Goal: Task Accomplishment & Management: Complete application form

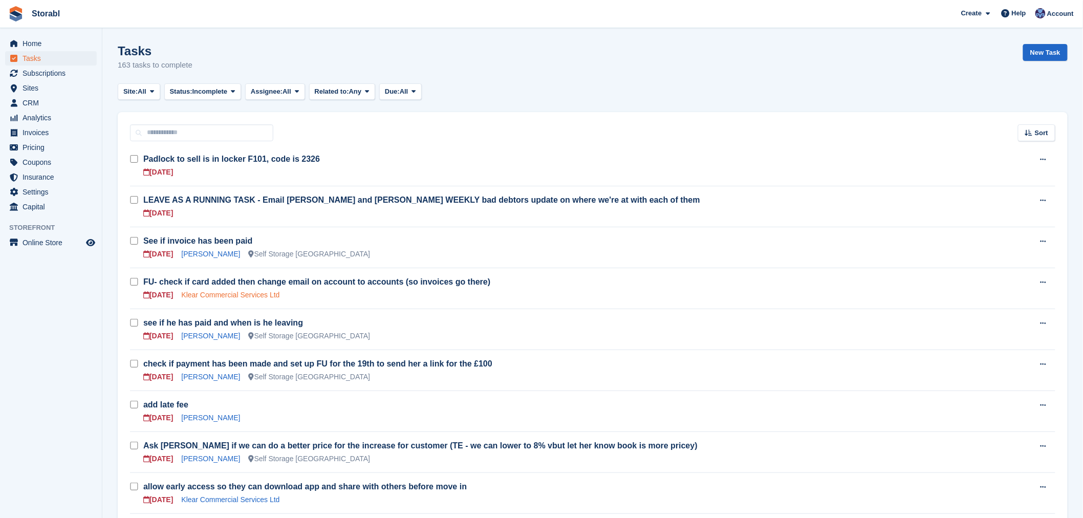
click at [221, 298] on link "Klear Commercial Services Ltd" at bounding box center [230, 295] width 98 height 8
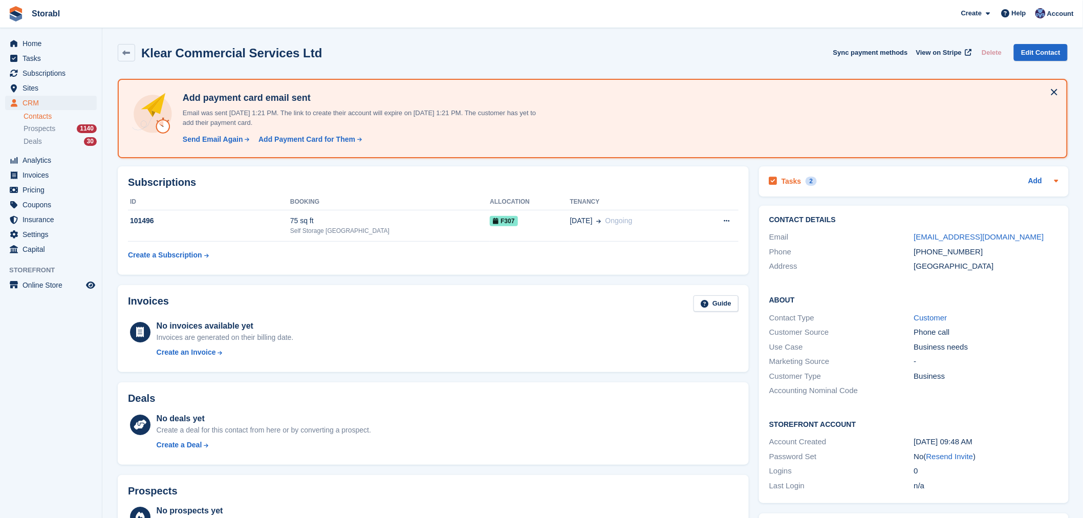
click at [857, 177] on div "Tasks 2 Add" at bounding box center [913, 182] width 289 height 14
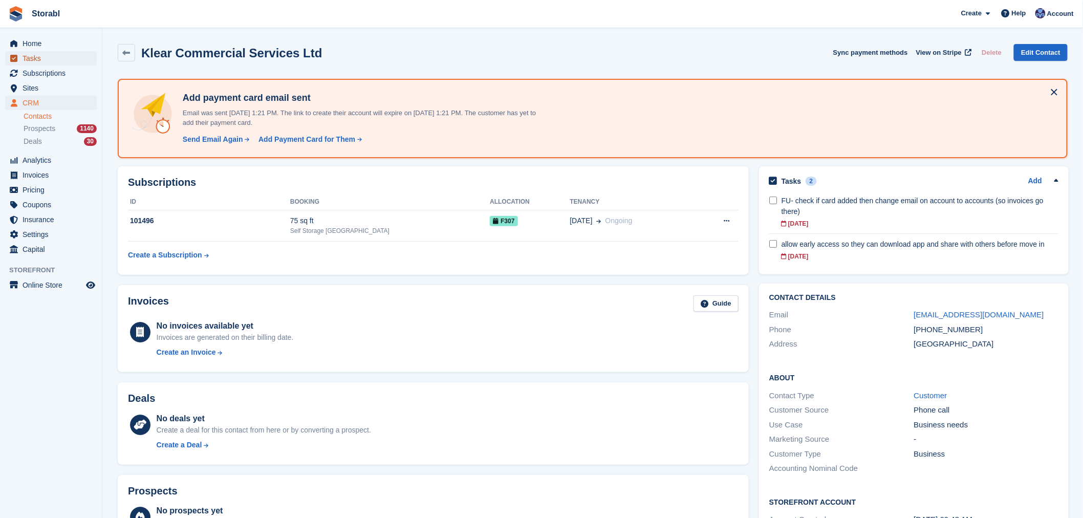
click at [50, 62] on span "Tasks" at bounding box center [53, 58] width 61 height 14
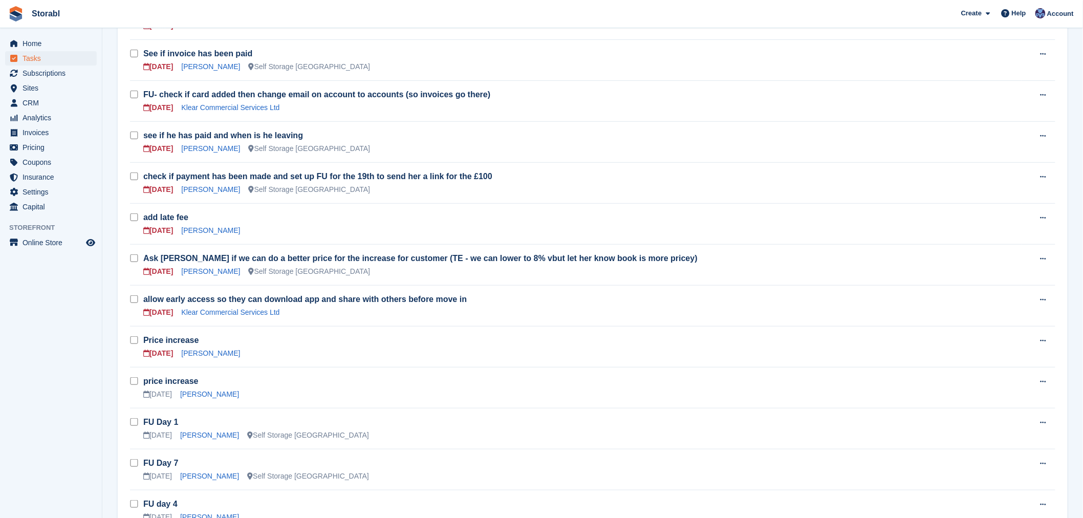
scroll to position [227, 0]
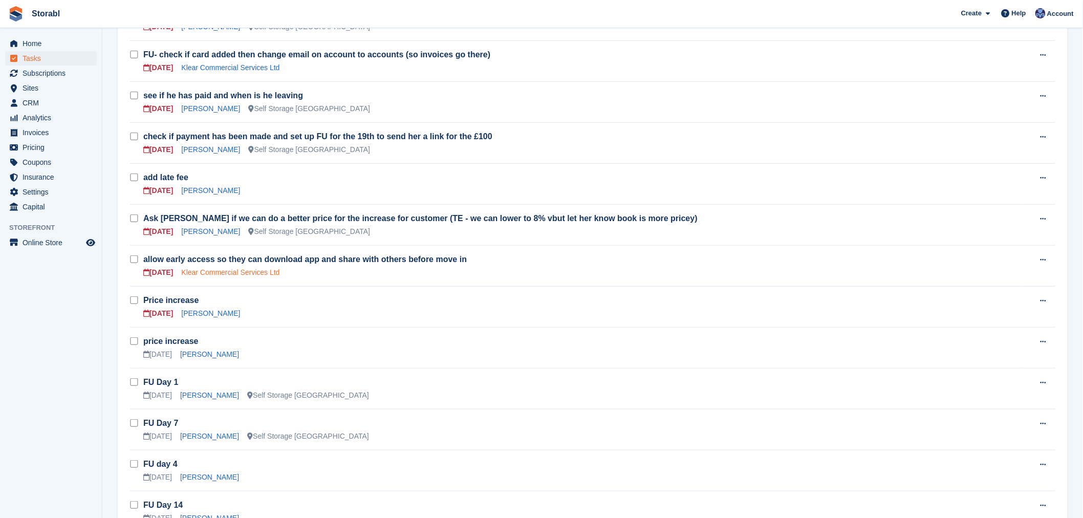
click at [216, 272] on link "Klear Commercial Services Ltd" at bounding box center [230, 272] width 98 height 8
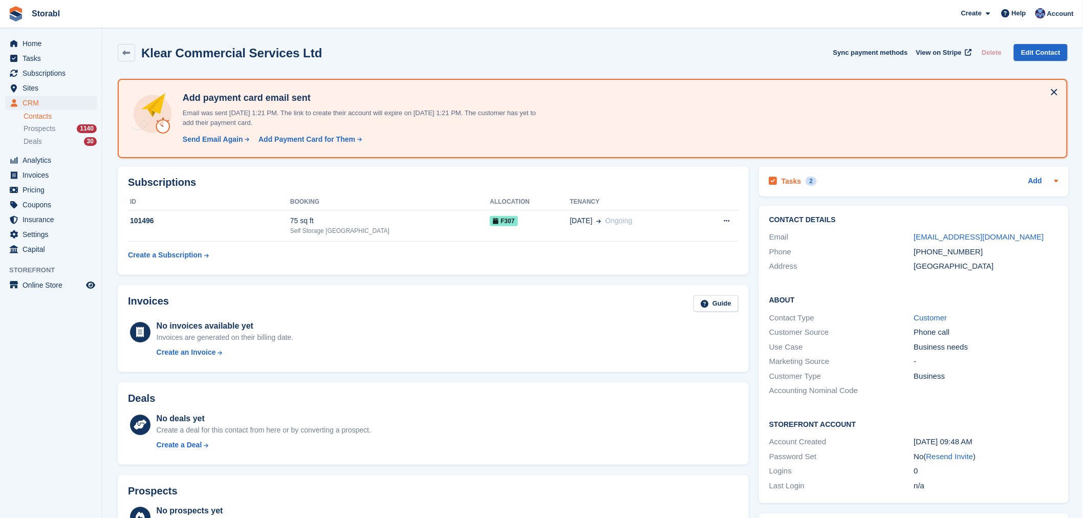
click at [927, 177] on div "Tasks 2 Add" at bounding box center [913, 182] width 289 height 14
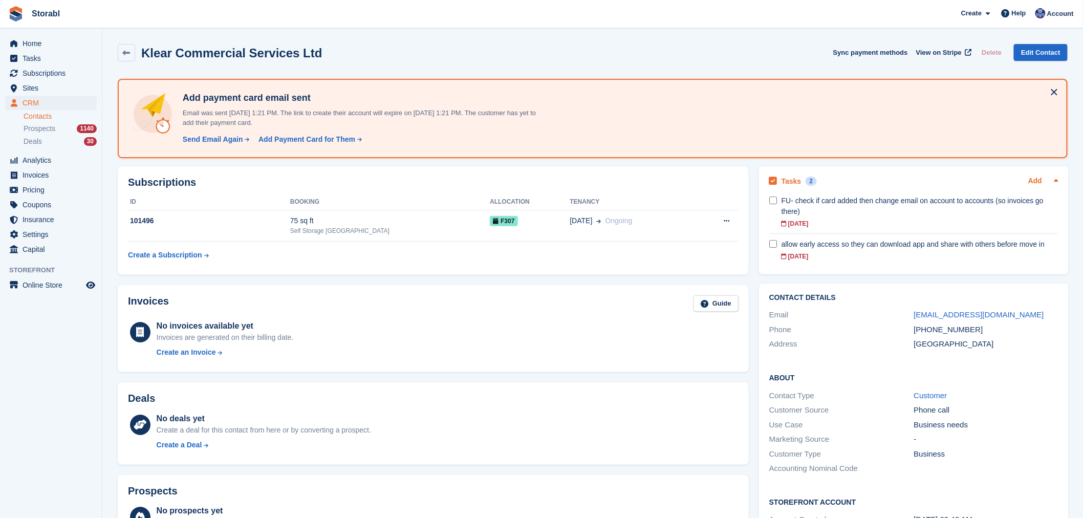
click at [1034, 182] on link "Add" at bounding box center [1035, 182] width 14 height 12
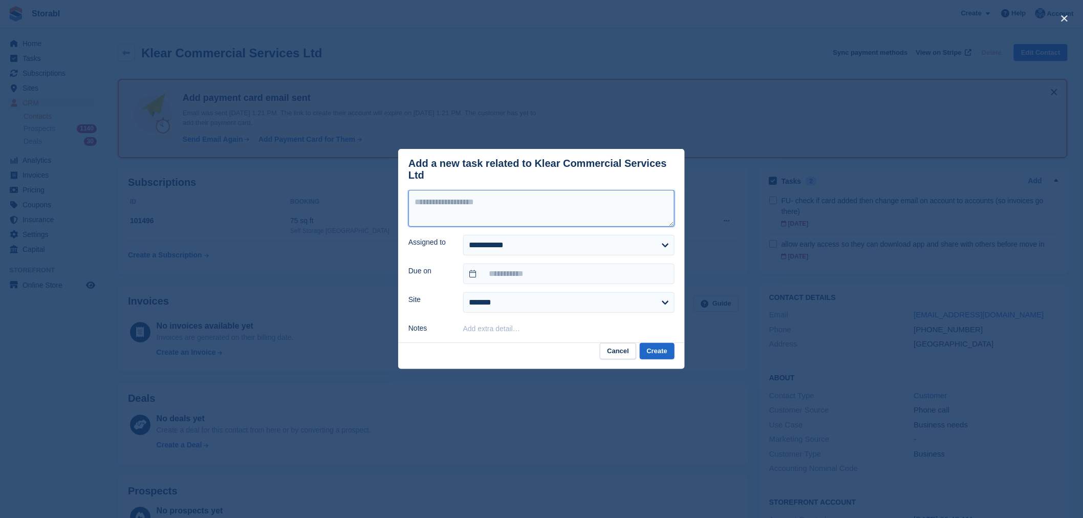
click at [522, 199] on textarea at bounding box center [541, 208] width 266 height 37
type textarea "**********"
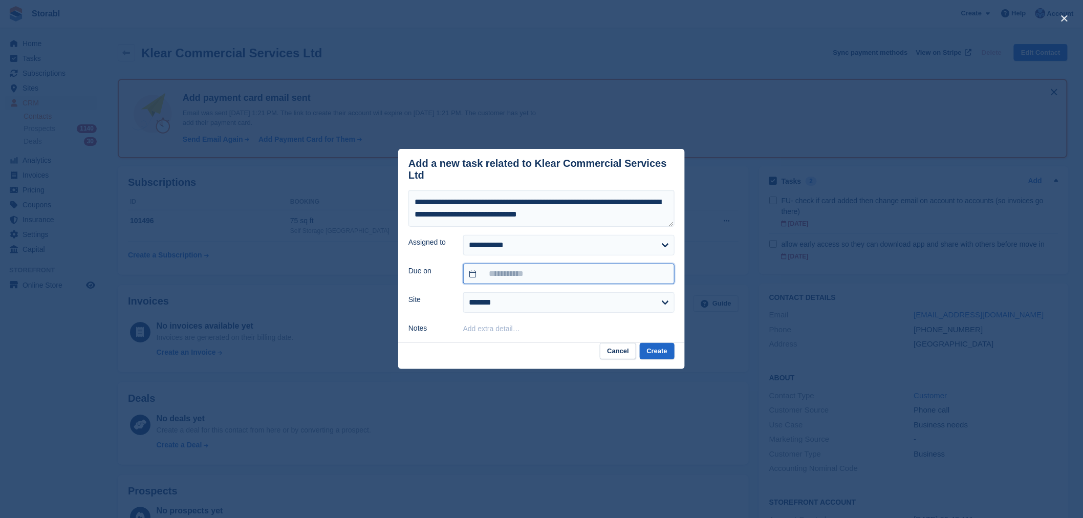
click at [536, 264] on input "text" at bounding box center [568, 274] width 211 height 20
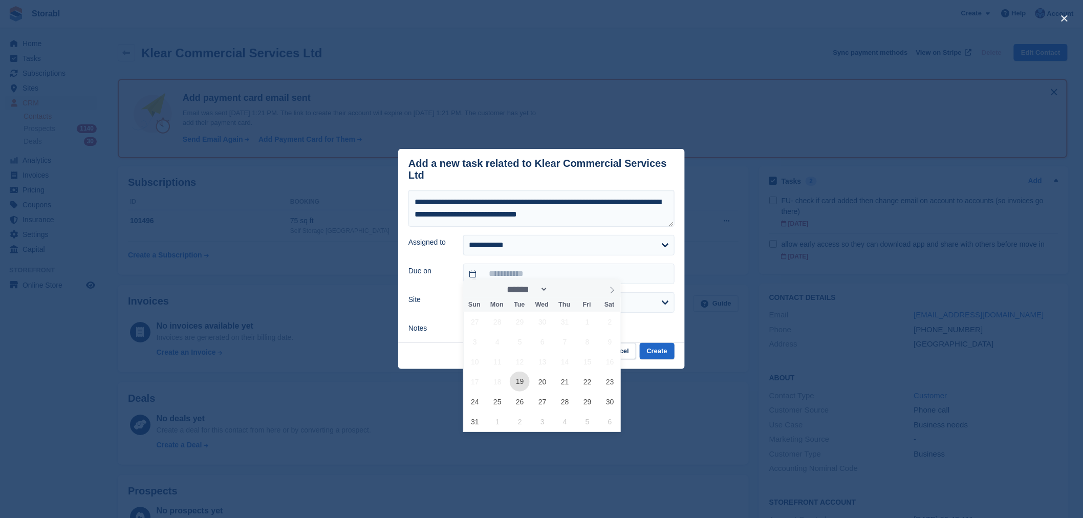
click at [526, 380] on span "19" at bounding box center [520, 382] width 20 height 20
type input "**********"
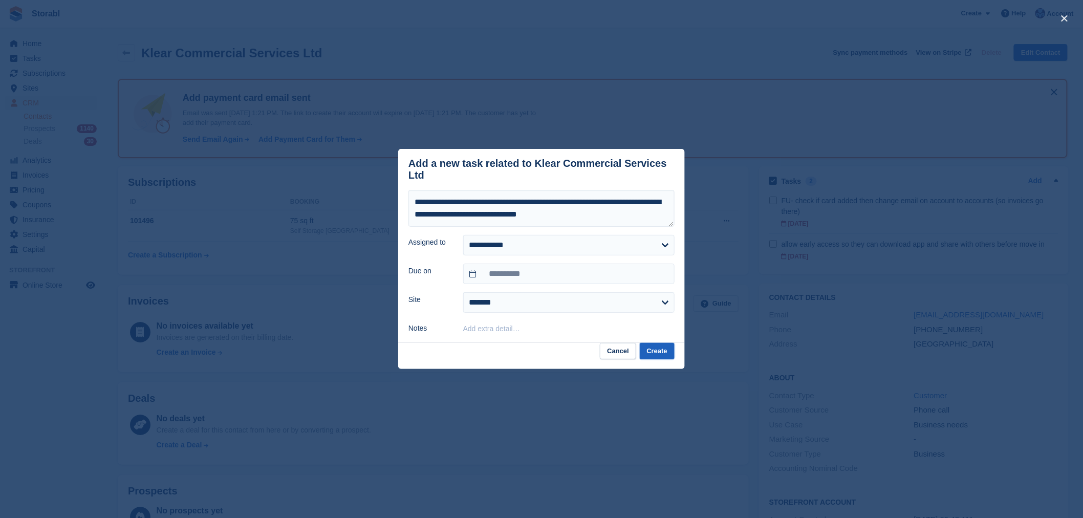
click at [650, 343] on button "Create" at bounding box center [657, 351] width 35 height 17
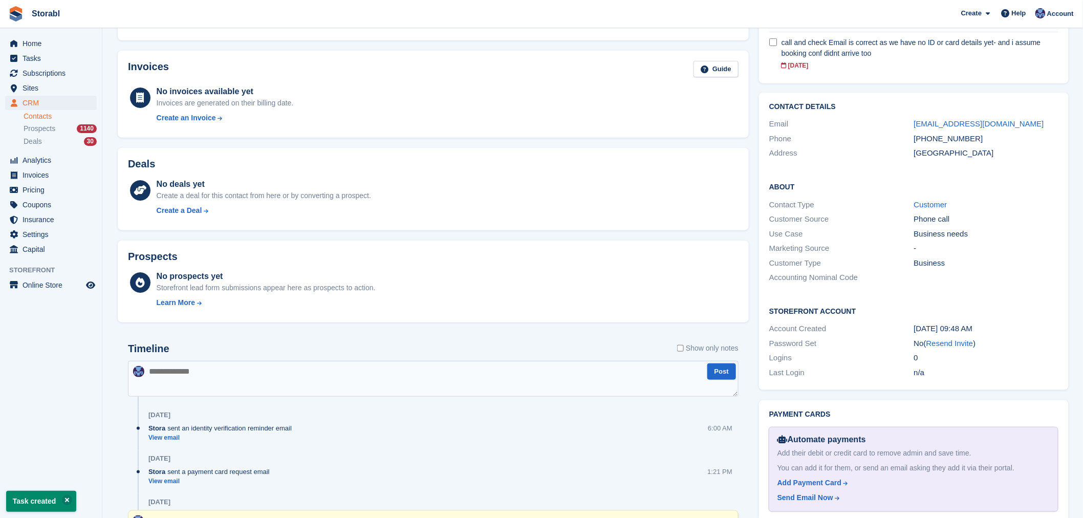
scroll to position [398, 0]
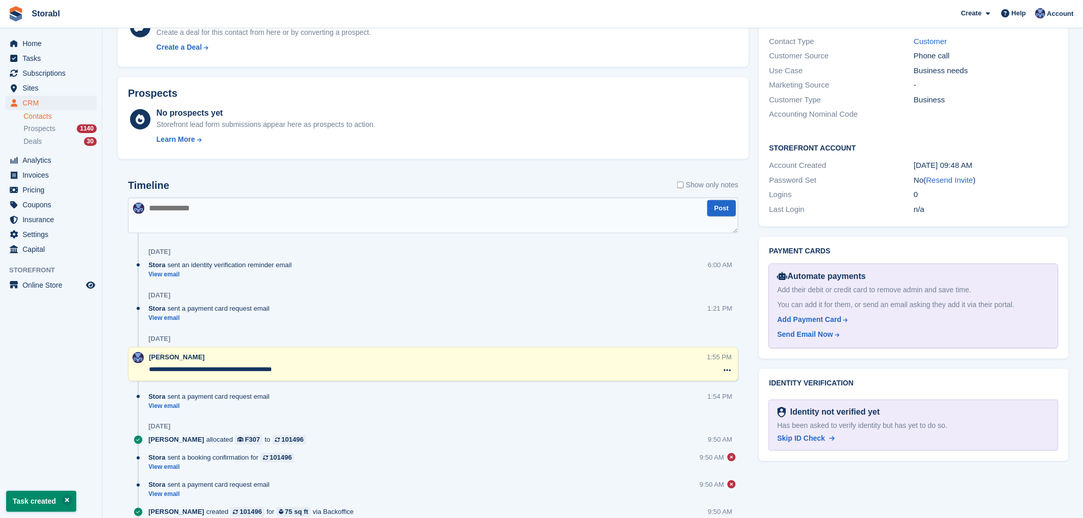
click at [371, 360] on div "[PERSON_NAME]" at bounding box center [426, 357] width 554 height 10
click at [371, 361] on div "**********" at bounding box center [428, 364] width 558 height 25
click at [373, 365] on textarea "**********" at bounding box center [428, 369] width 558 height 10
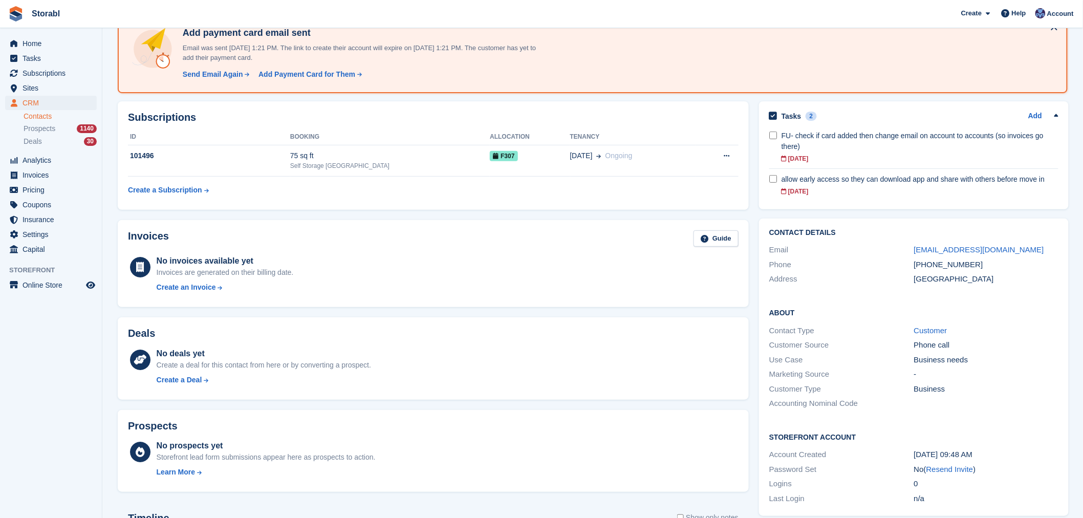
scroll to position [341, 0]
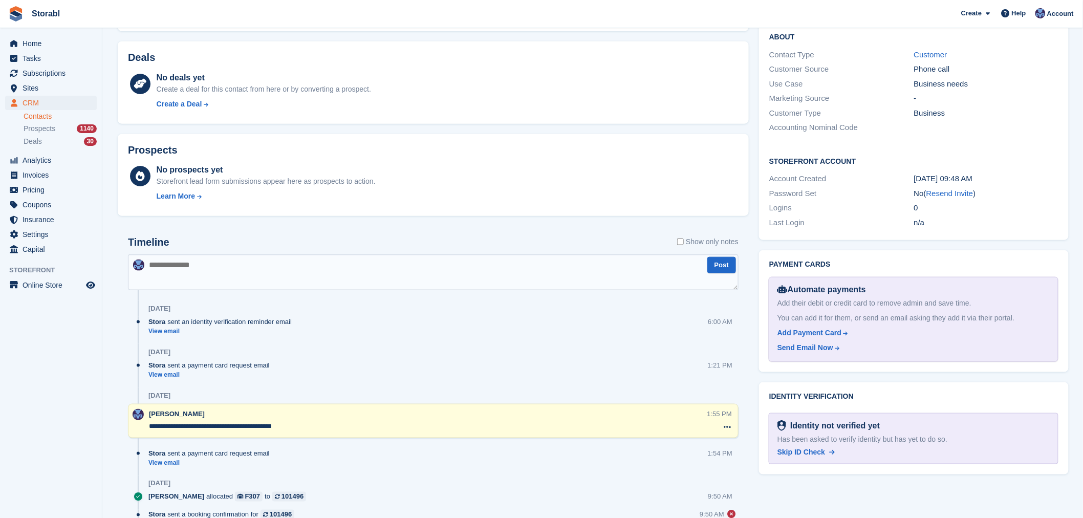
click at [213, 262] on textarea at bounding box center [433, 272] width 611 height 36
type textarea "**********"
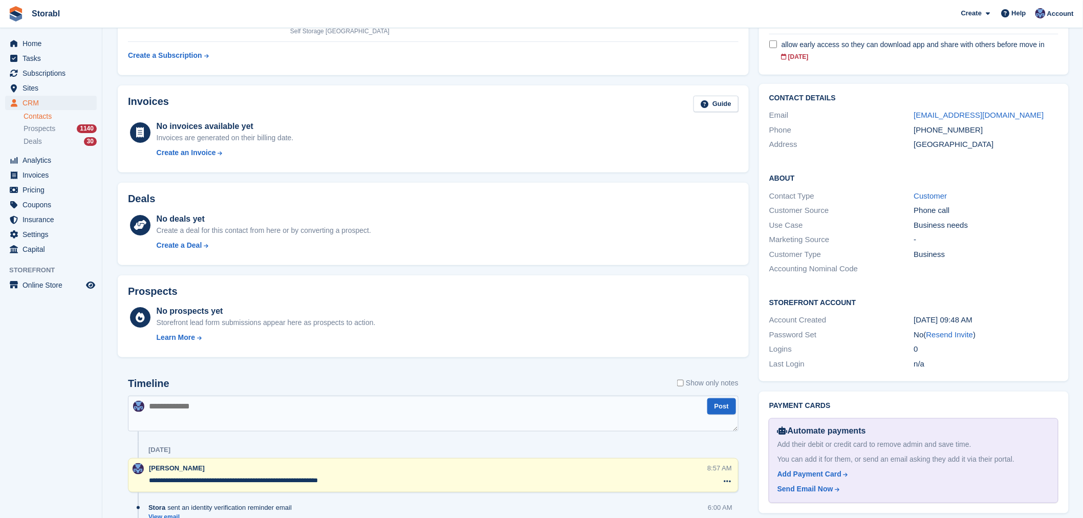
scroll to position [114, 0]
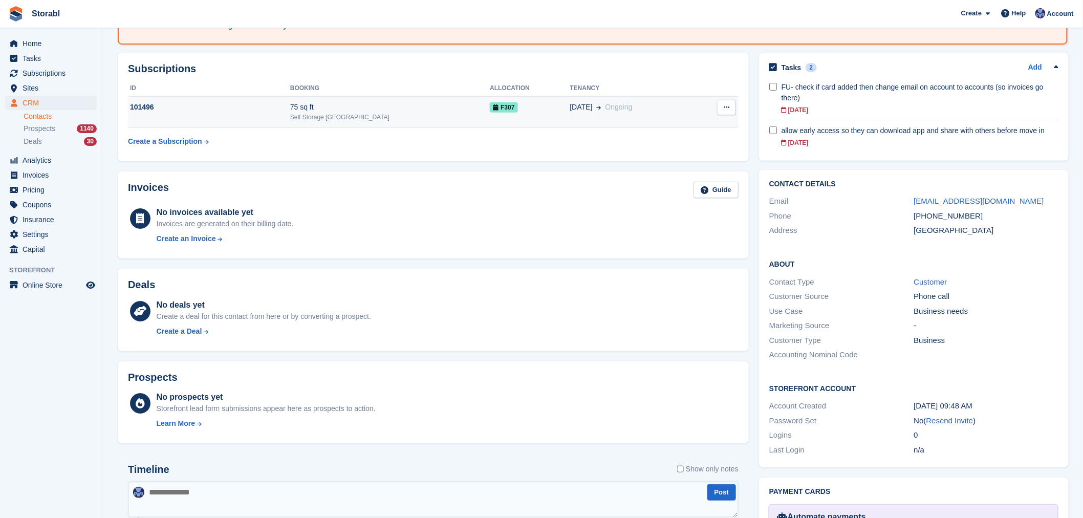
click at [724, 106] on icon at bounding box center [727, 107] width 6 height 7
click at [570, 118] on td "[DATE] Ongoing" at bounding box center [632, 112] width 125 height 31
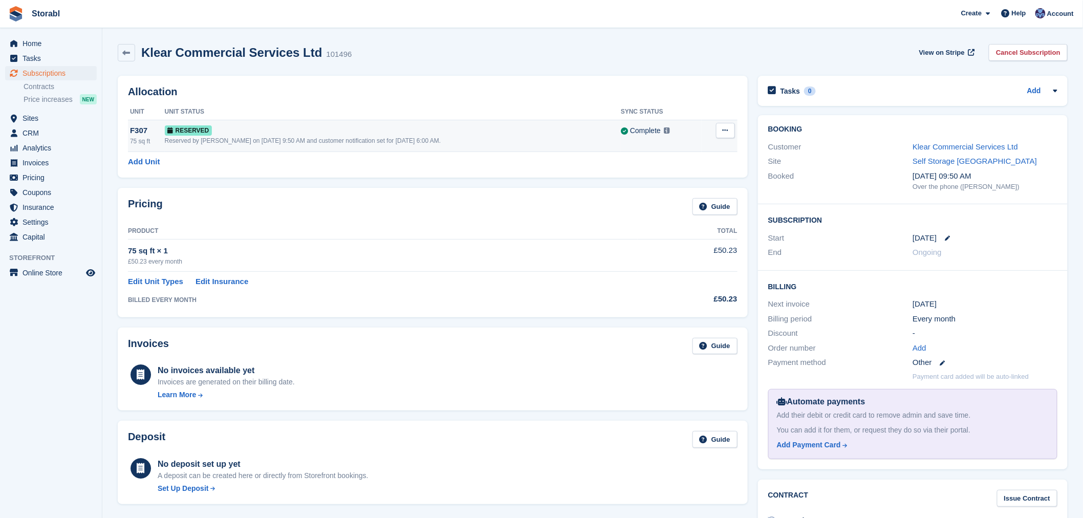
click at [732, 134] on button at bounding box center [725, 130] width 19 height 15
click at [702, 145] on p "Grant Early Access" at bounding box center [685, 150] width 89 height 13
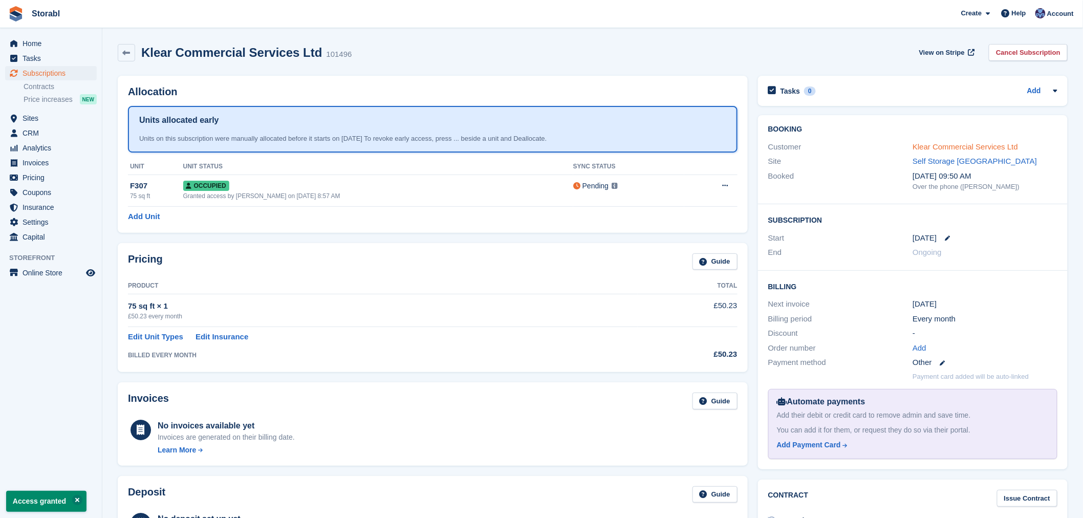
click at [949, 149] on link "Klear Commercial Services Ltd" at bounding box center [965, 146] width 105 height 9
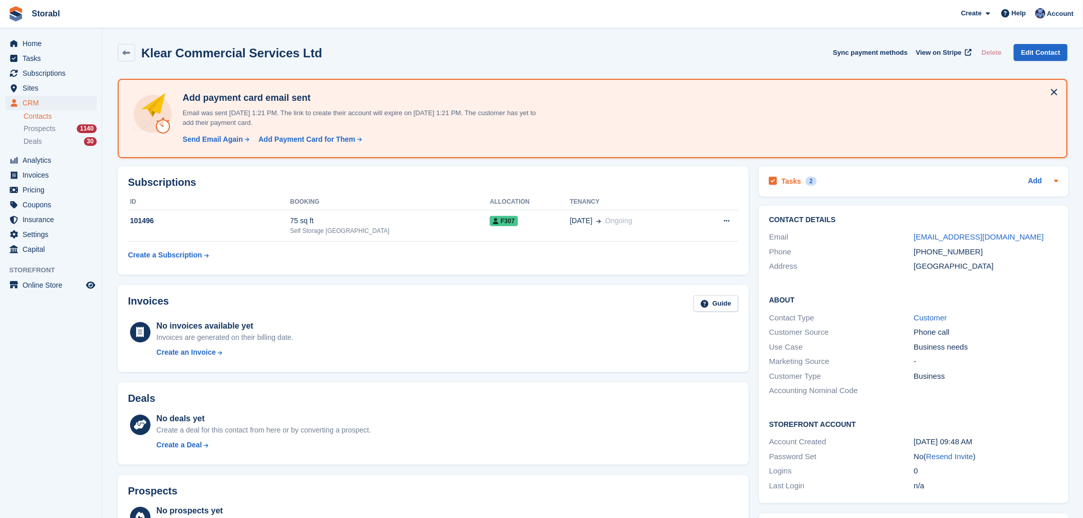
click at [860, 181] on div "Tasks 2 Add" at bounding box center [913, 182] width 289 height 14
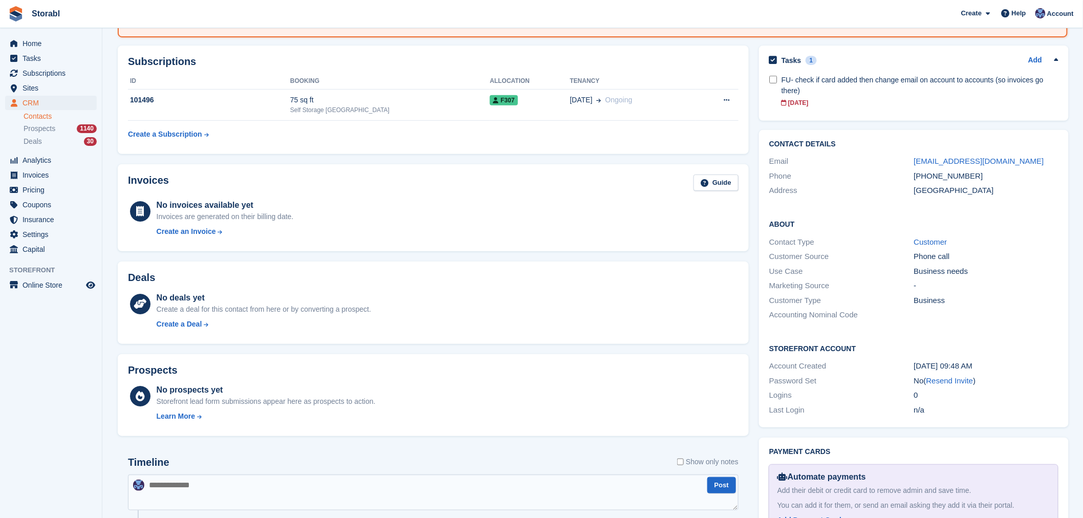
scroll to position [284, 0]
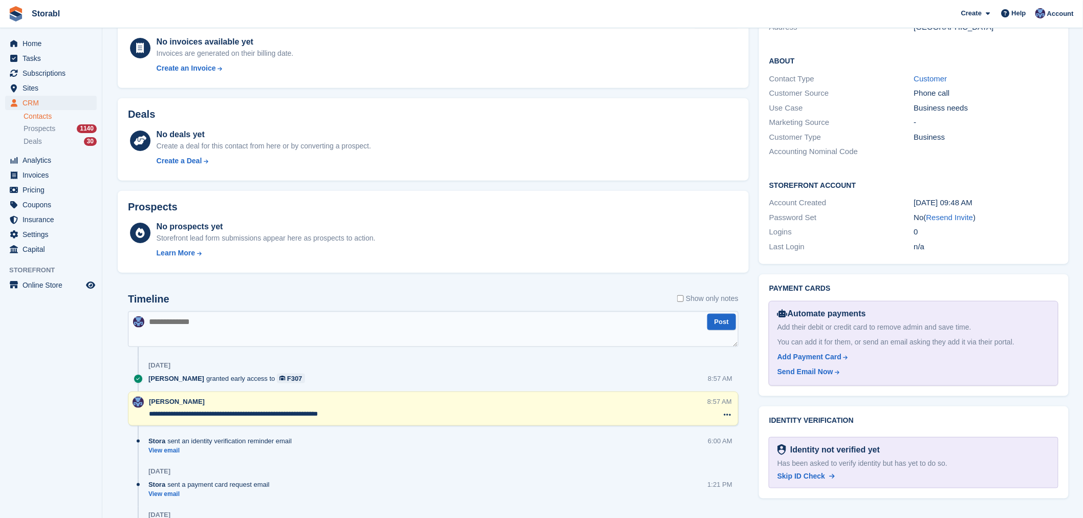
click at [358, 409] on textarea "**********" at bounding box center [427, 414] width 557 height 10
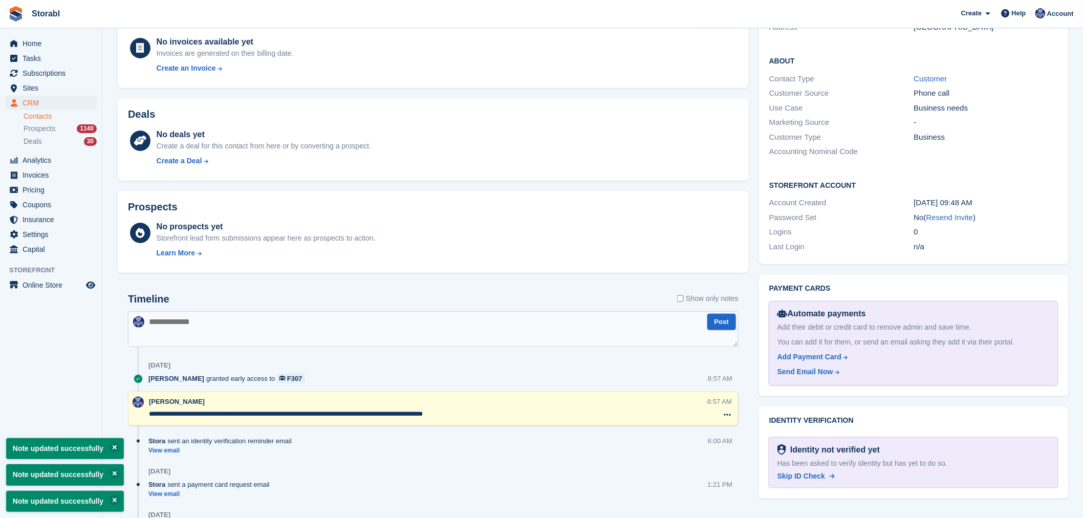
type textarea "**********"
click at [397, 306] on div "Timeline Show only notes" at bounding box center [433, 302] width 611 height 18
click at [59, 61] on span "Tasks" at bounding box center [53, 58] width 61 height 14
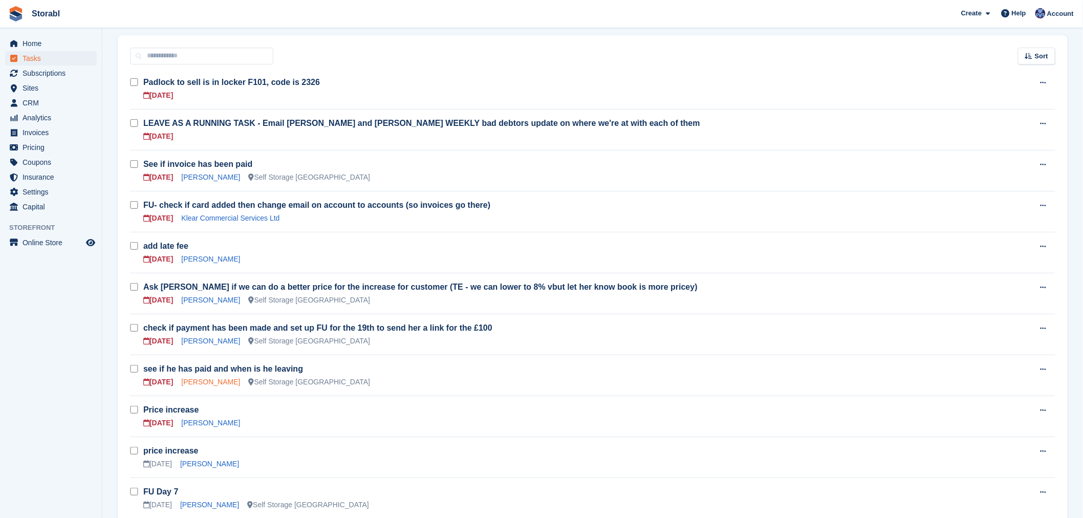
scroll to position [57, 0]
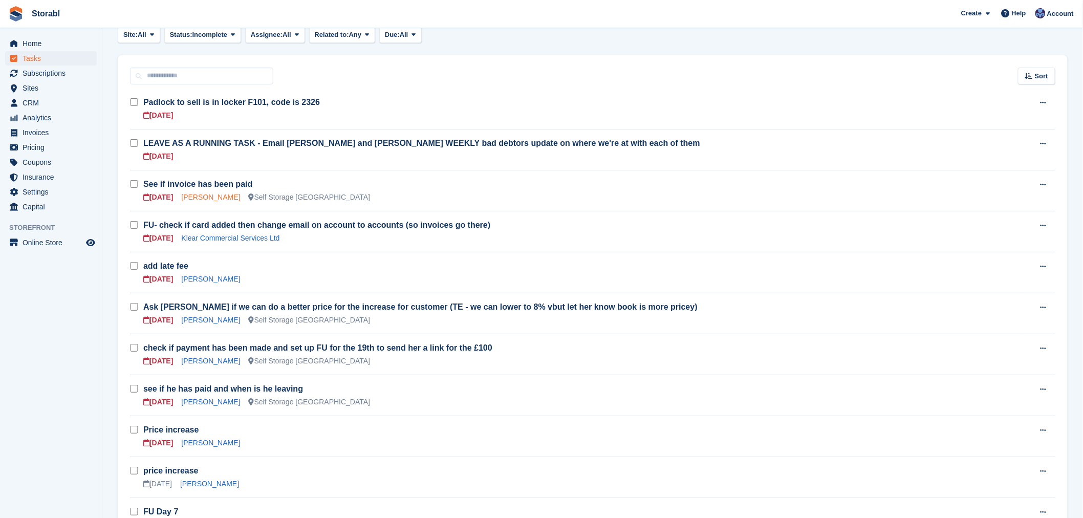
click at [192, 200] on link "[PERSON_NAME]" at bounding box center [210, 197] width 59 height 8
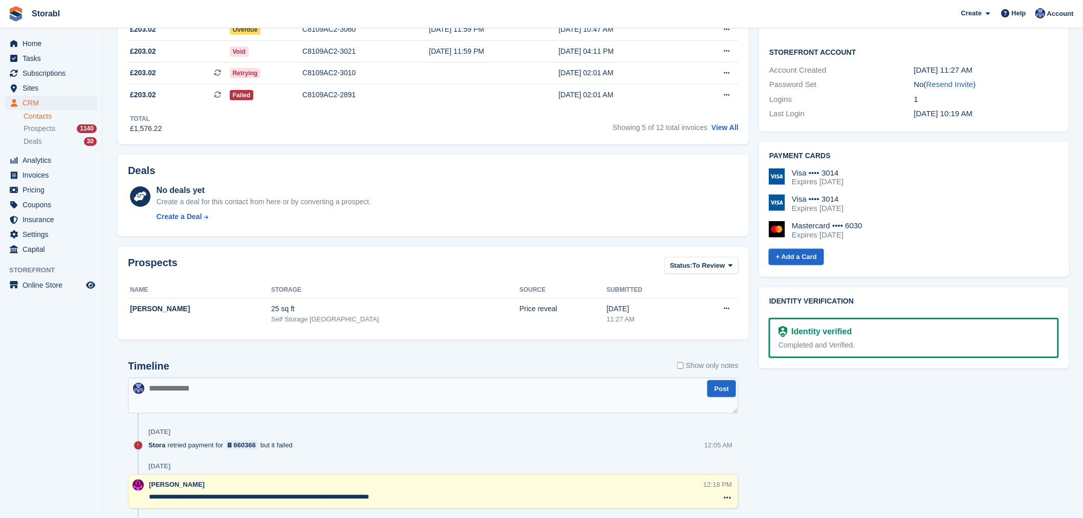
scroll to position [284, 0]
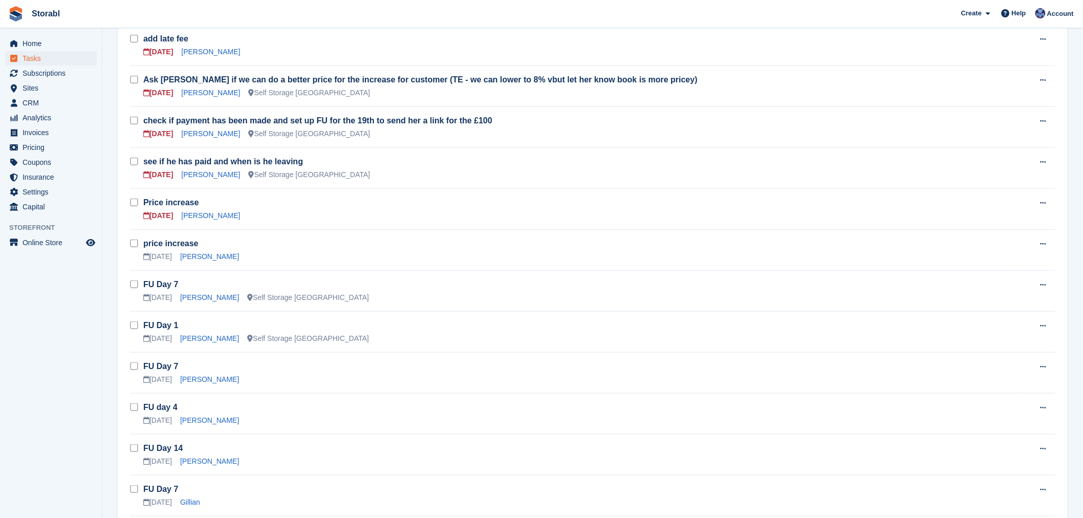
scroll to position [57, 0]
